Goal: Task Accomplishment & Management: Manage account settings

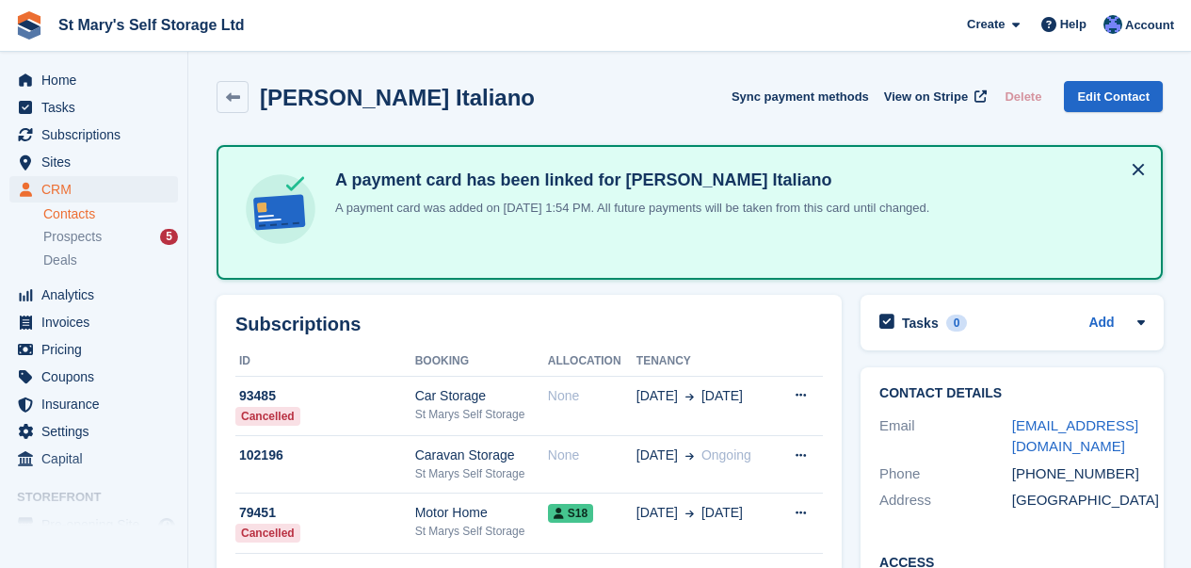
scroll to position [1497, 0]
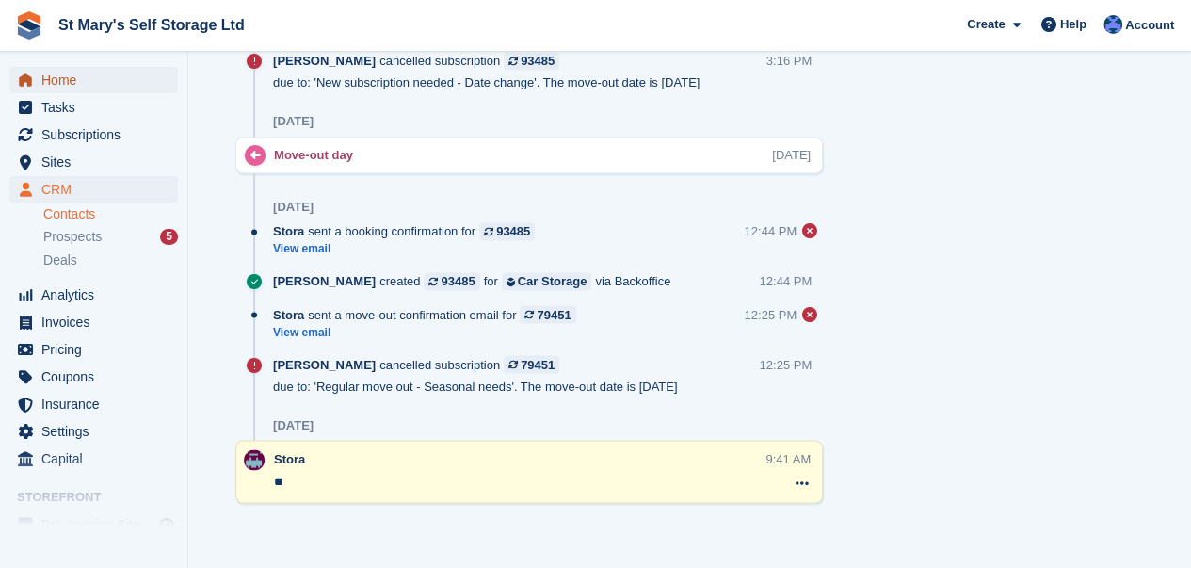
click at [81, 81] on span "Home" at bounding box center [97, 80] width 113 height 26
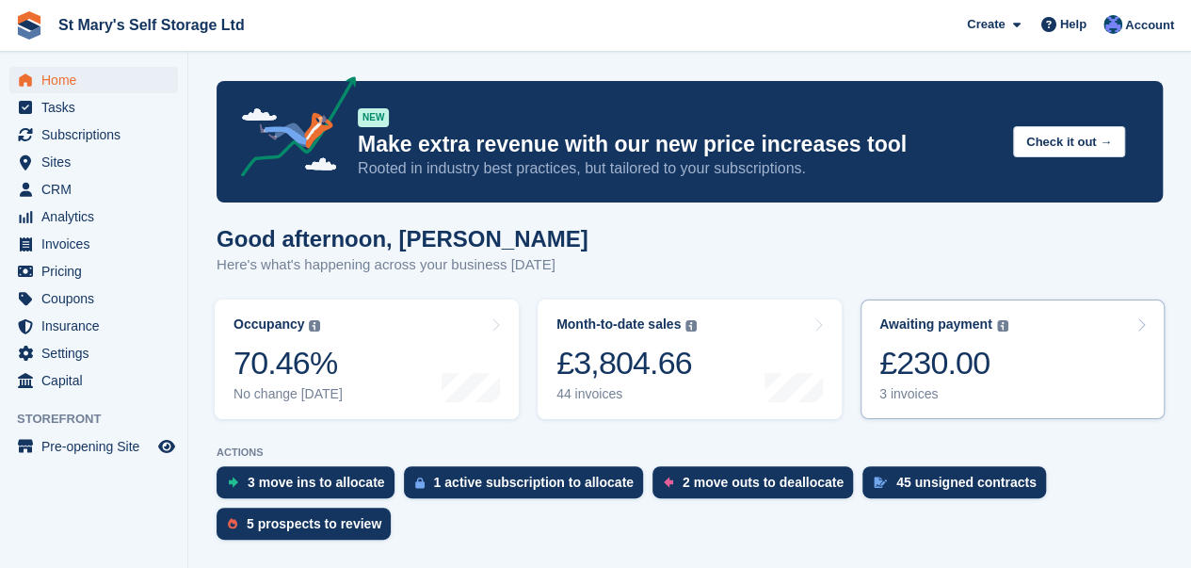
click at [979, 368] on div "£230.00" at bounding box center [943, 363] width 129 height 39
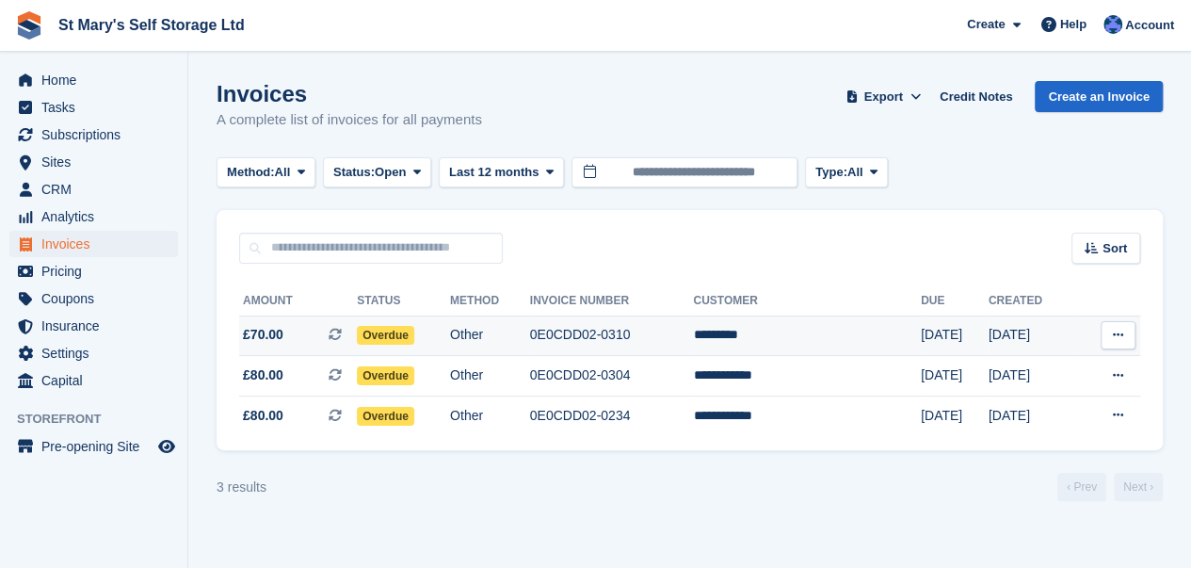
click at [800, 342] on td "*********" at bounding box center [807, 335] width 228 height 40
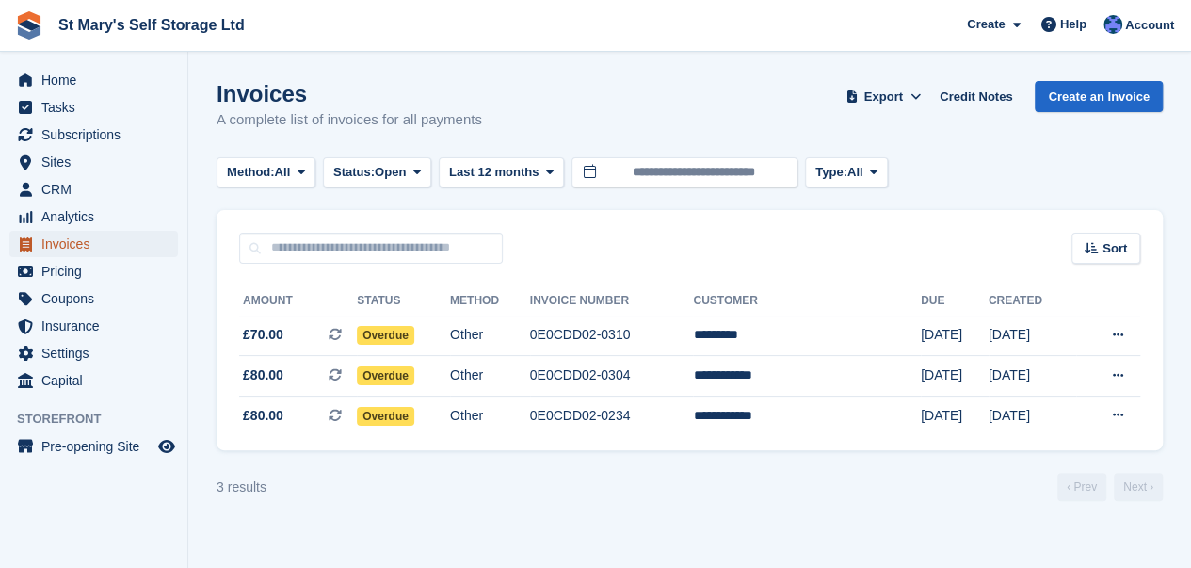
click at [75, 248] on span "Invoices" at bounding box center [97, 244] width 113 height 26
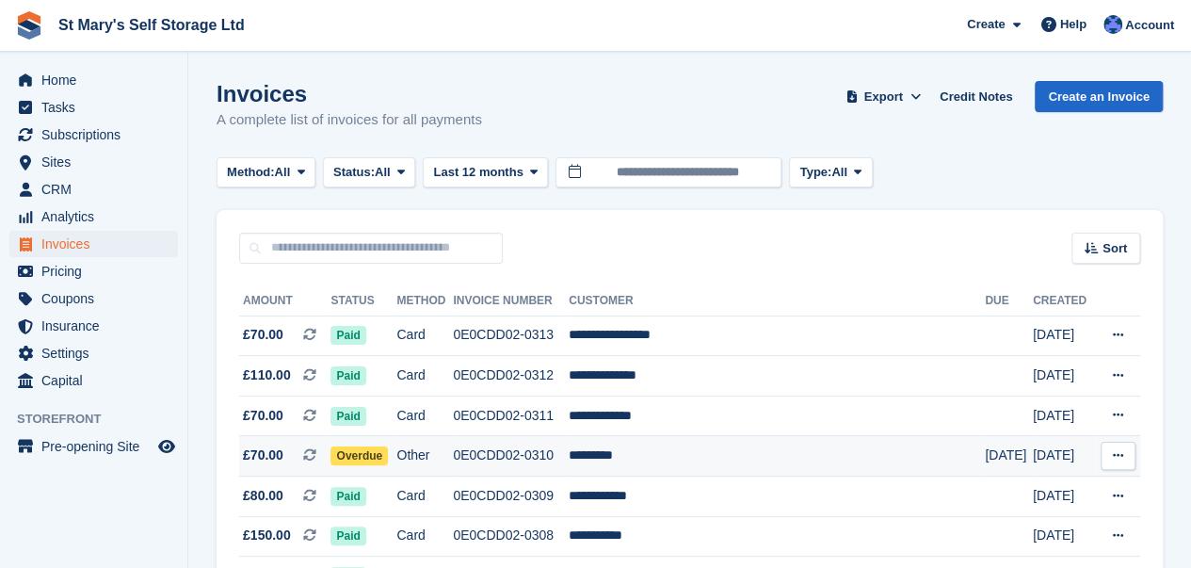
click at [569, 450] on td "0E0CDD02-0310" at bounding box center [511, 456] width 116 height 40
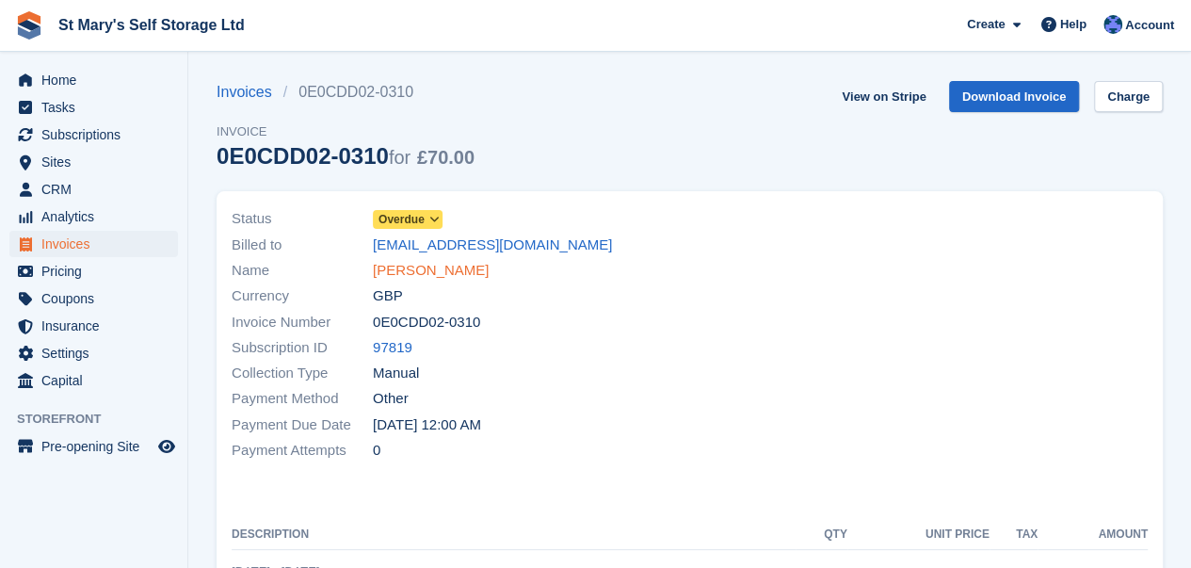
click at [407, 265] on link "[PERSON_NAME]" at bounding box center [431, 271] width 116 height 22
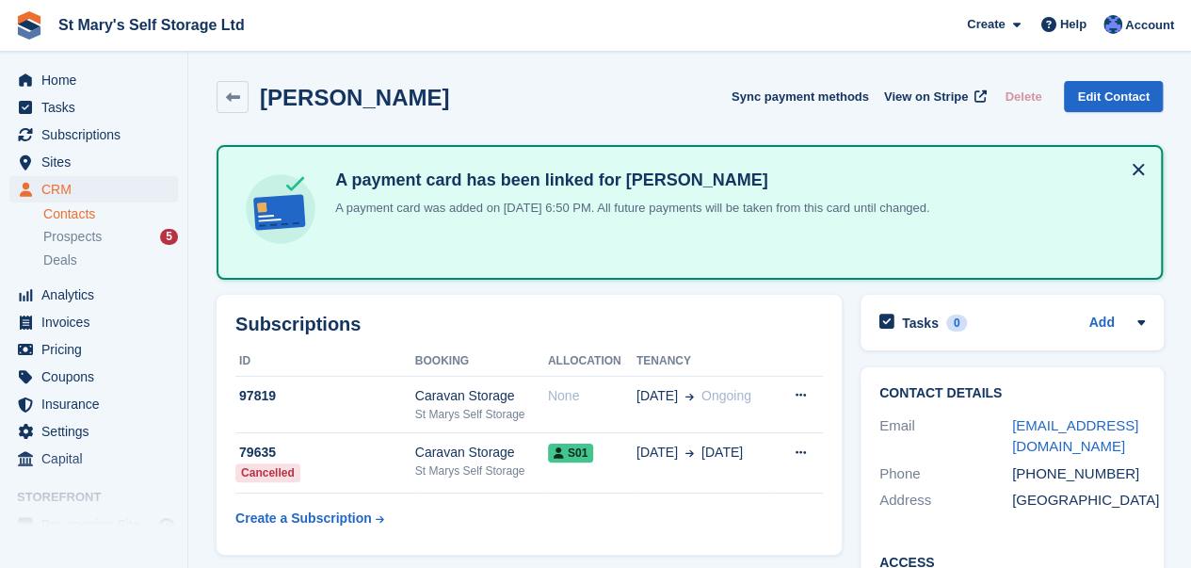
scroll to position [187, 0]
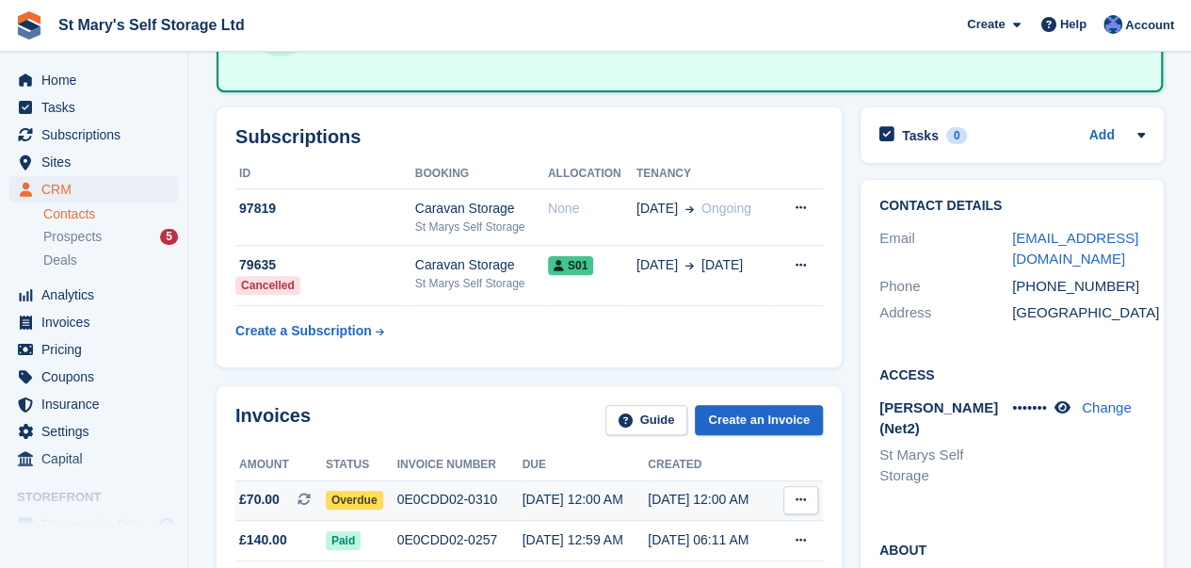
click at [439, 506] on div "0E0CDD02-0310" at bounding box center [459, 500] width 125 height 20
